Goal: Task Accomplishment & Management: Complete application form

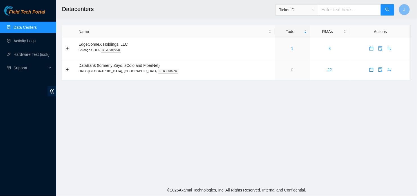
click at [28, 27] on link "Data Centers" at bounding box center [25, 27] width 23 height 5
click at [291, 70] on link "0" at bounding box center [292, 69] width 2 height 5
click at [19, 39] on link "Activity Logs" at bounding box center [25, 41] width 22 height 5
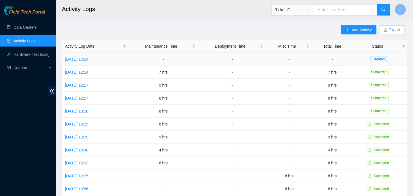
click at [88, 60] on link "Fri, 10 Oct 2025 13:24" at bounding box center [76, 59] width 23 height 5
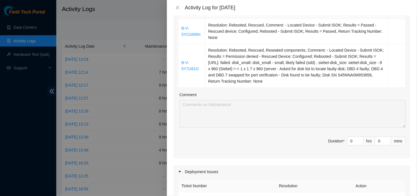
scroll to position [113, 0]
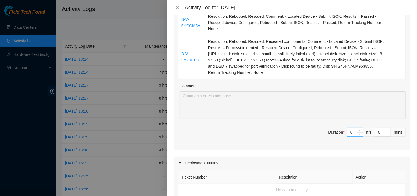
click at [351, 132] on input "0" at bounding box center [356, 132] width 16 height 8
type input "8"
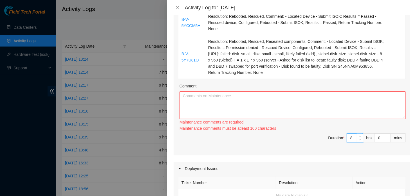
scroll to position [84, 0]
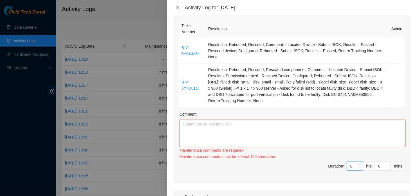
type input "8"
click at [268, 132] on textarea "Comment" at bounding box center [293, 133] width 226 height 28
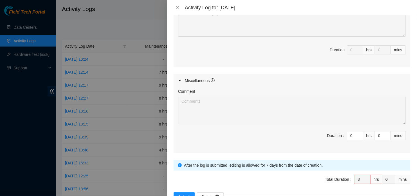
scroll to position [329, 0]
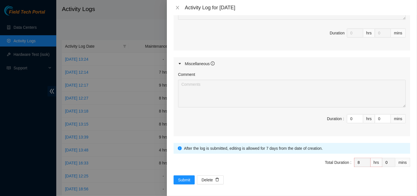
type textarea "Worked on one device today. Two tickets were related to the device regarding se…"
click at [186, 179] on span "Submit" at bounding box center [184, 180] width 12 height 6
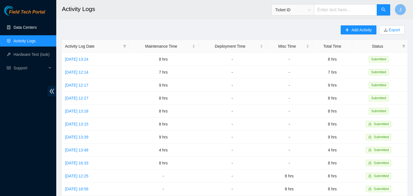
click at [26, 26] on link "Data Centers" at bounding box center [25, 27] width 23 height 5
